Goal: Task Accomplishment & Management: Use online tool/utility

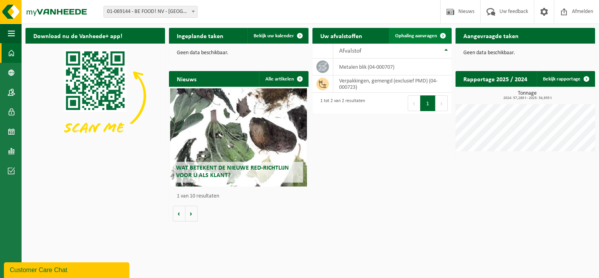
click at [439, 35] on span at bounding box center [443, 36] width 16 height 16
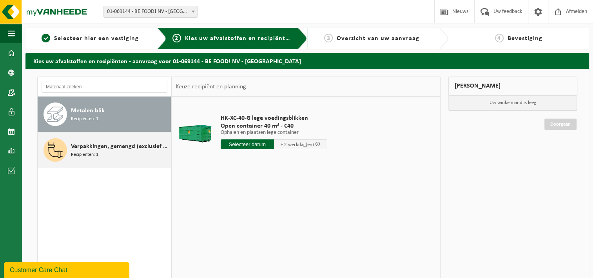
click at [97, 151] on span "Recipiënten: 1" at bounding box center [84, 154] width 27 height 7
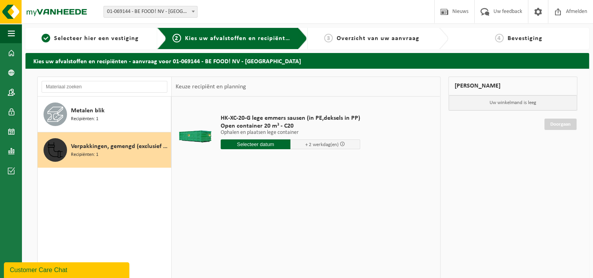
click at [256, 146] on input "text" at bounding box center [256, 144] width 70 height 10
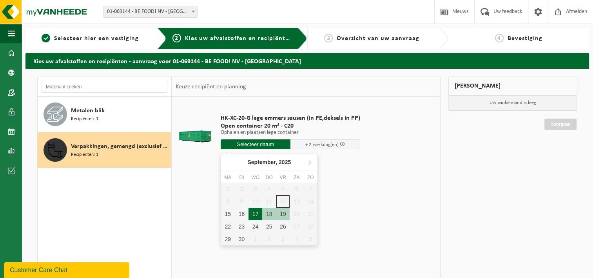
click at [251, 214] on div "17" at bounding box center [256, 213] width 14 height 13
type input "Van [DATE]"
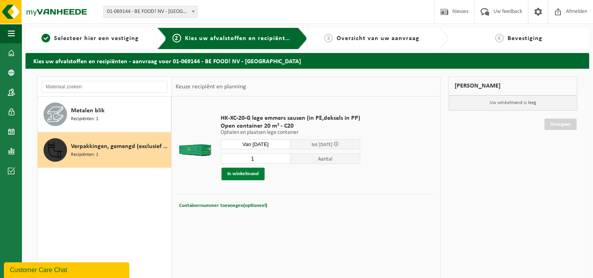
click at [244, 170] on button "In winkelmand" at bounding box center [243, 173] width 43 height 13
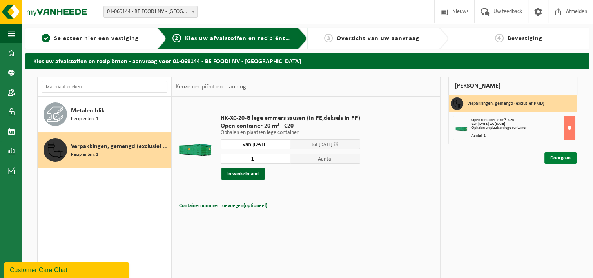
click at [567, 154] on link "Doorgaan" at bounding box center [561, 157] width 32 height 11
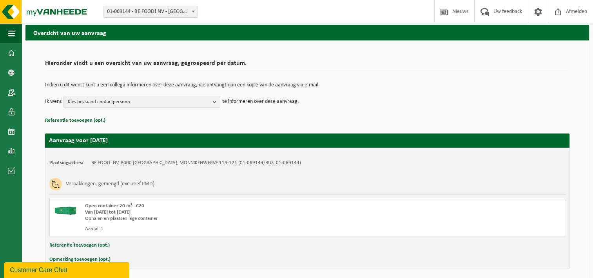
scroll to position [58, 0]
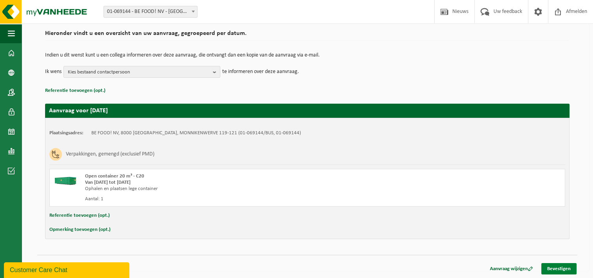
click at [567, 267] on link "Bevestigen" at bounding box center [558, 268] width 35 height 11
